Goal: Find specific page/section: Find specific page/section

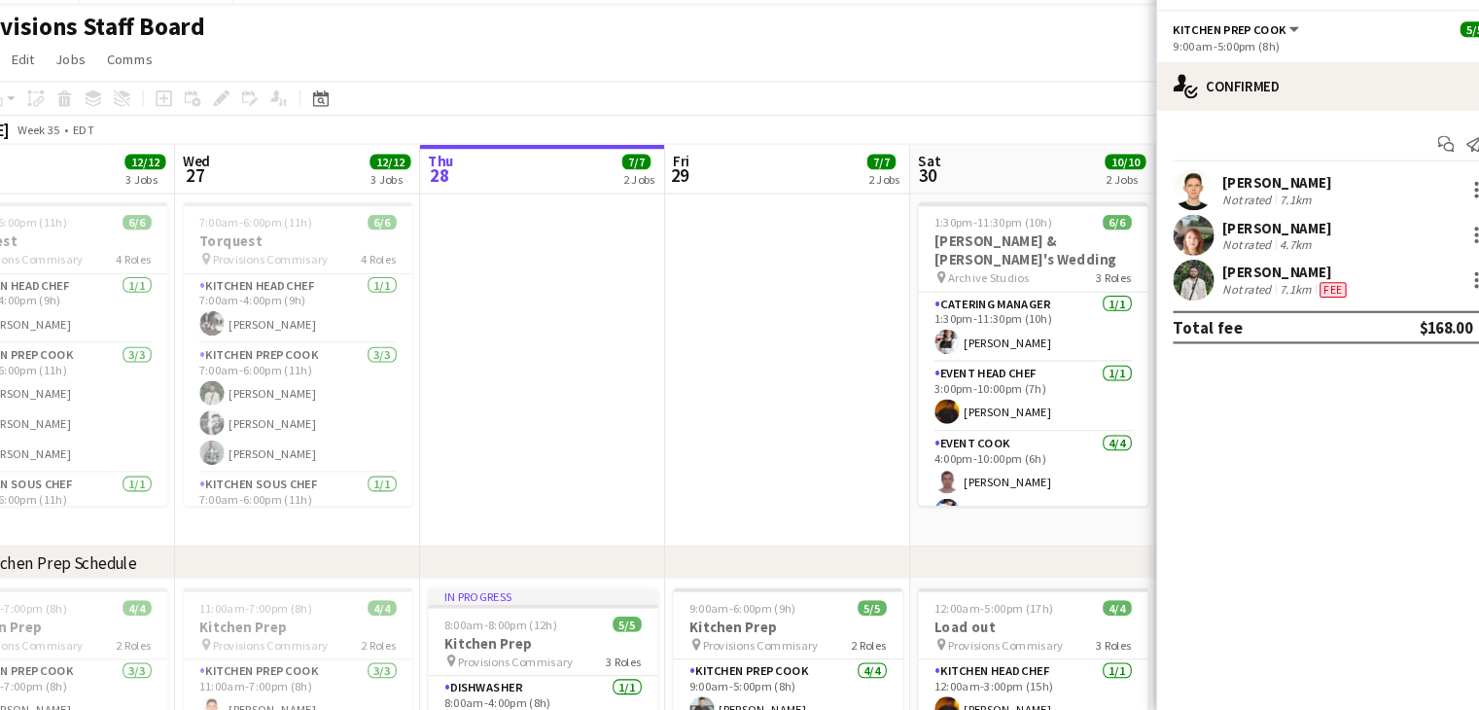
click at [558, 407] on app-date-cell at bounding box center [566, 387] width 232 height 335
